Goal: Task Accomplishment & Management: Manage account settings

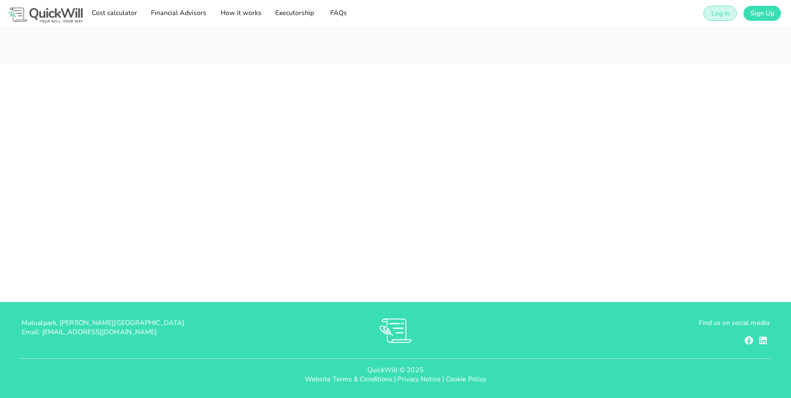
click at [717, 13] on span "Log in" at bounding box center [719, 13] width 19 height 9
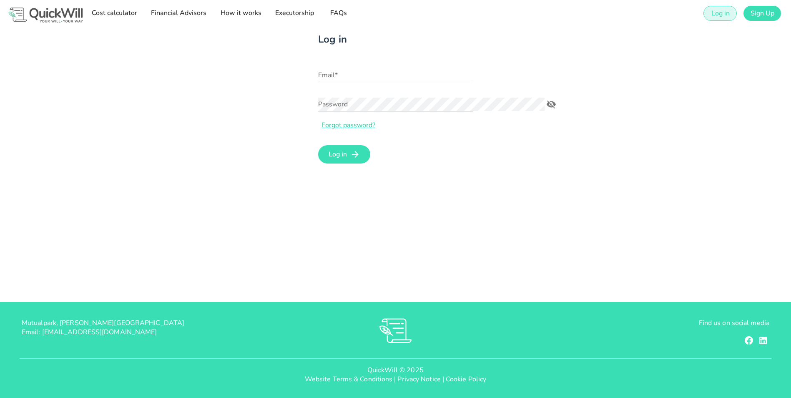
click at [318, 78] on input "Email*" at bounding box center [395, 74] width 155 height 13
type input "[PERSON_NAME][EMAIL_ADDRESS][MEDICAL_DATA][DOMAIN_NAME]"
click at [172, 110] on div "Log in Email* [PERSON_NAME][EMAIL_ADDRESS][MEDICAL_DATA][DOMAIN_NAME] Password …" at bounding box center [395, 99] width 494 height 144
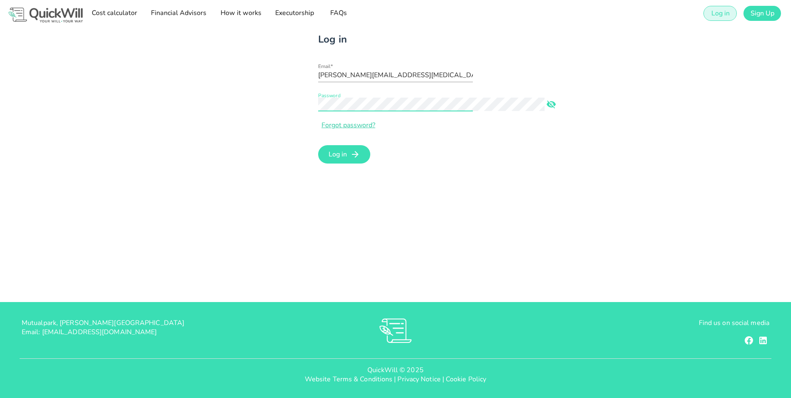
click at [318, 145] on button "Log in" at bounding box center [344, 154] width 52 height 18
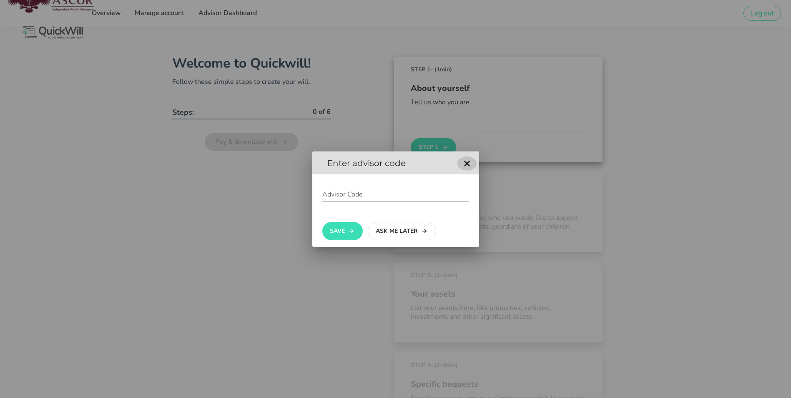
click at [466, 165] on icon "button" at bounding box center [467, 163] width 10 height 10
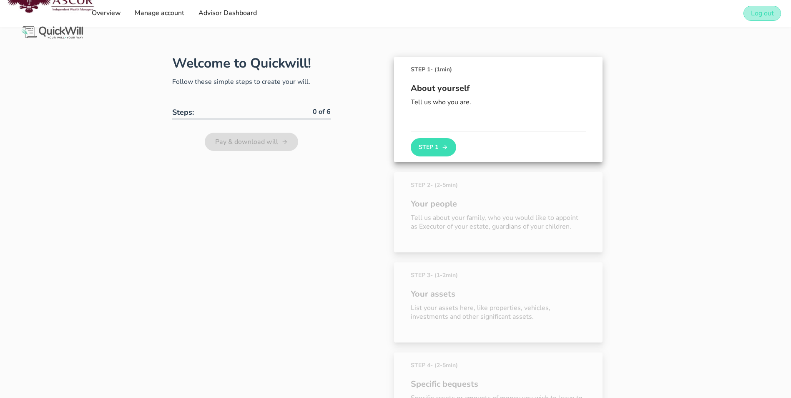
click at [754, 16] on span "Log out" at bounding box center [761, 13] width 23 height 9
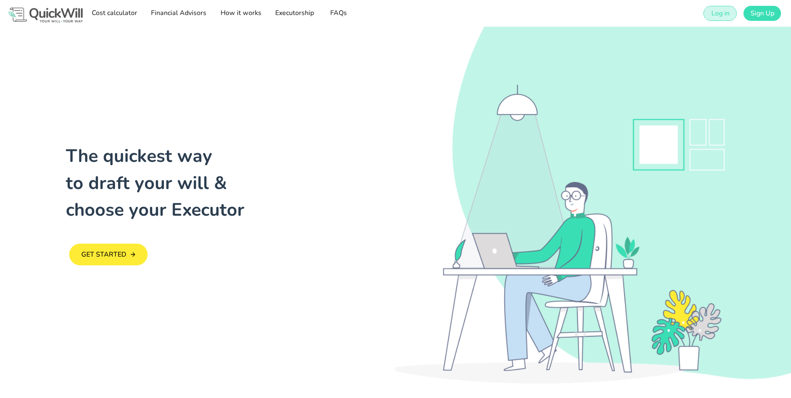
click at [716, 18] on link "Log in" at bounding box center [719, 13] width 33 height 15
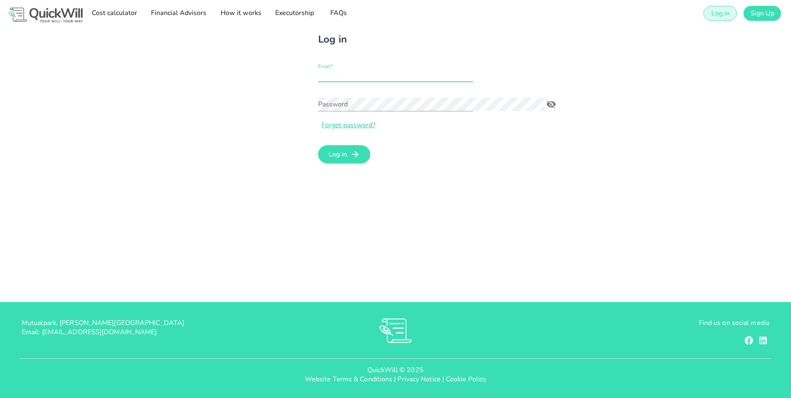
click at [324, 75] on input "Email*" at bounding box center [395, 74] width 155 height 13
type input "[PERSON_NAME][EMAIL_ADDRESS][MEDICAL_DATA][DOMAIN_NAME]"
click at [318, 145] on button "Log in" at bounding box center [344, 154] width 52 height 18
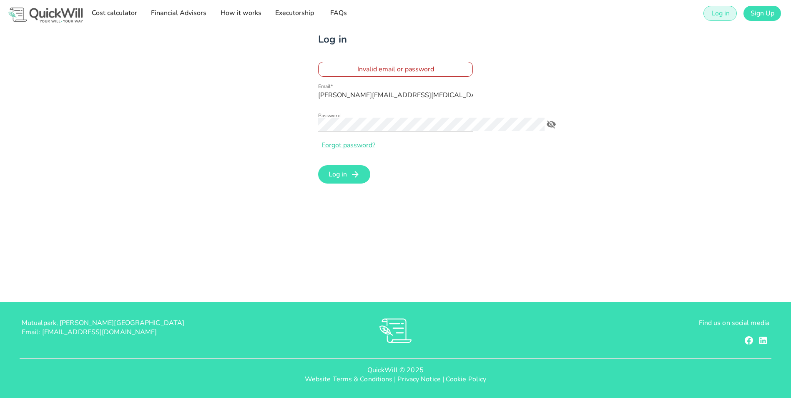
click at [214, 135] on div "Log in Invalid email or password Email* [PERSON_NAME][EMAIL_ADDRESS][MEDICAL_DA…" at bounding box center [395, 109] width 494 height 164
click at [258, 126] on div "Log in Invalid email or password Email* [PERSON_NAME][EMAIL_ADDRESS][MEDICAL_DA…" at bounding box center [395, 109] width 494 height 164
click at [328, 173] on span "Log in" at bounding box center [337, 174] width 19 height 9
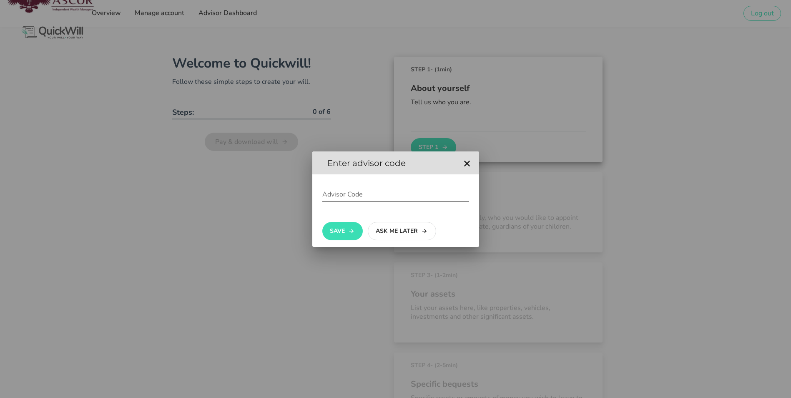
click at [358, 196] on input "Advisor Code" at bounding box center [395, 194] width 147 height 13
click at [384, 231] on button "Ask me later" at bounding box center [402, 231] width 68 height 18
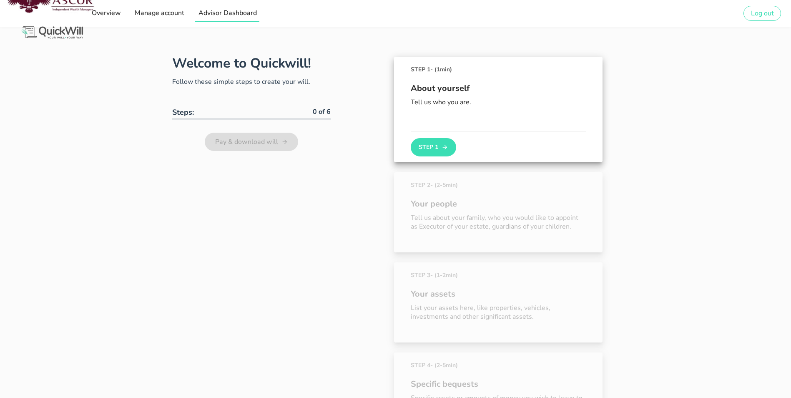
click at [228, 10] on span "Advisor Dashboard" at bounding box center [227, 12] width 59 height 9
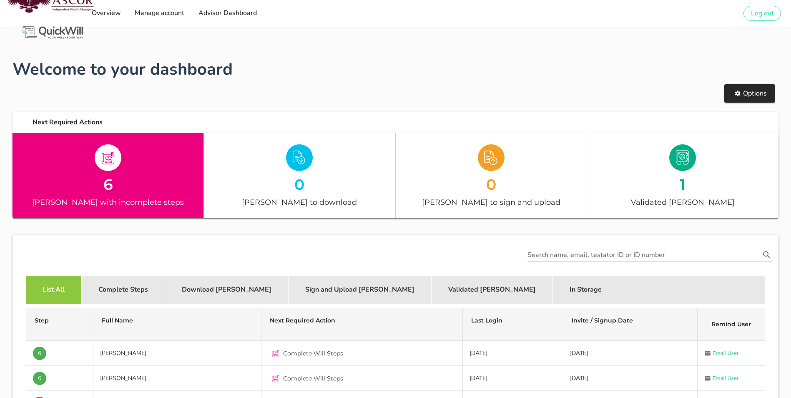
click at [143, 165] on div at bounding box center [108, 157] width 191 height 29
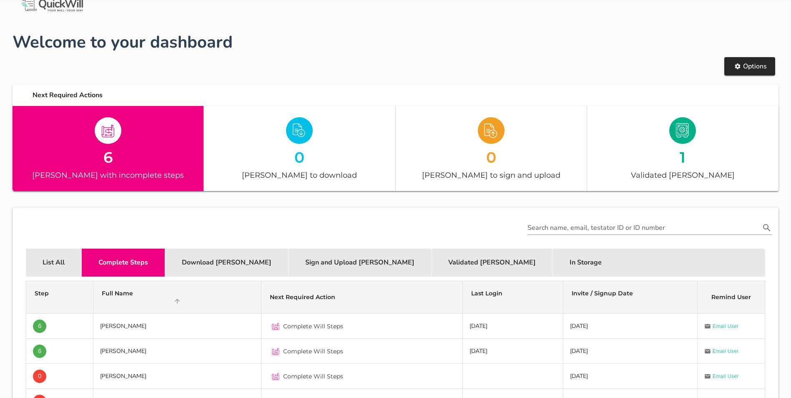
scroll to position [42, 0]
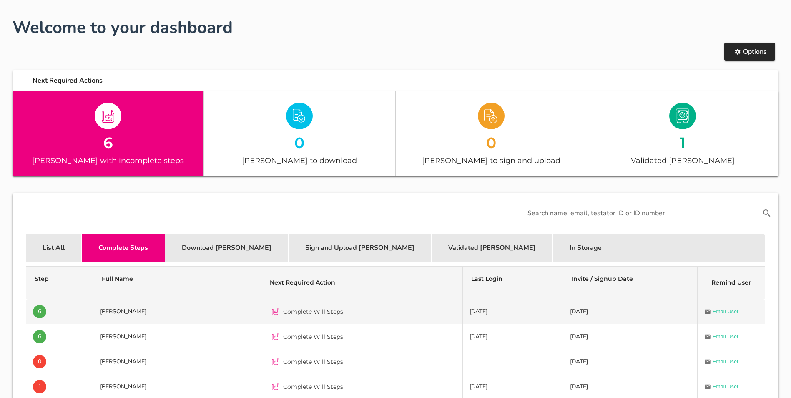
click at [236, 315] on td "[PERSON_NAME]" at bounding box center [177, 311] width 168 height 25
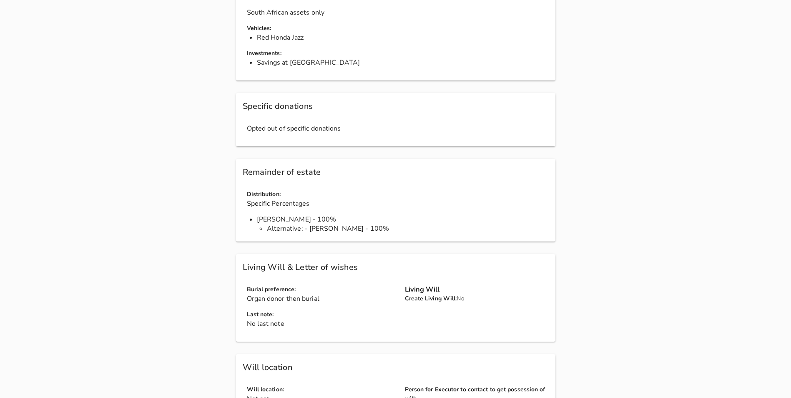
scroll to position [500, 0]
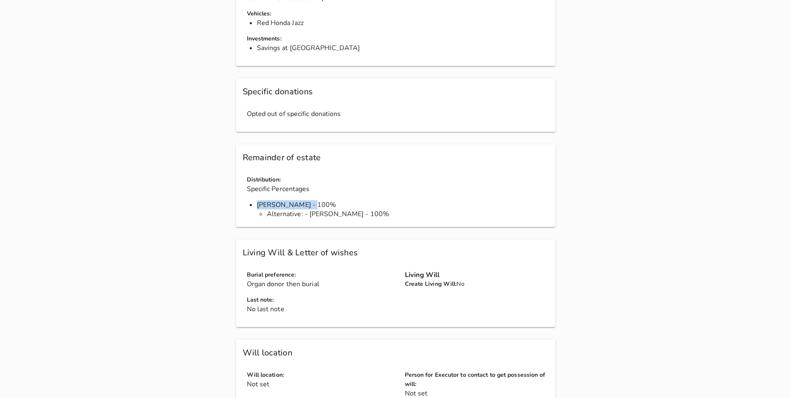
drag, startPoint x: 209, startPoint y: 174, endPoint x: 267, endPoint y: 162, distance: 59.2
click at [267, 170] on div "Distribution: Specific Percentages [PERSON_NAME] - 100% Alternative: - [PERSON_…" at bounding box center [400, 197] width 316 height 55
drag, startPoint x: 180, startPoint y: 189, endPoint x: 274, endPoint y: 185, distance: 94.3
click at [274, 209] on ul "Alternative: - [PERSON_NAME] - 100%" at bounding box center [405, 213] width 296 height 9
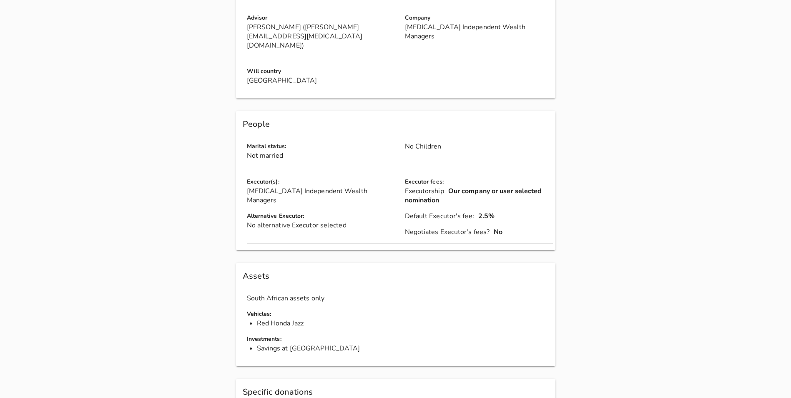
scroll to position [23, 0]
